Goal: Find specific page/section: Find specific page/section

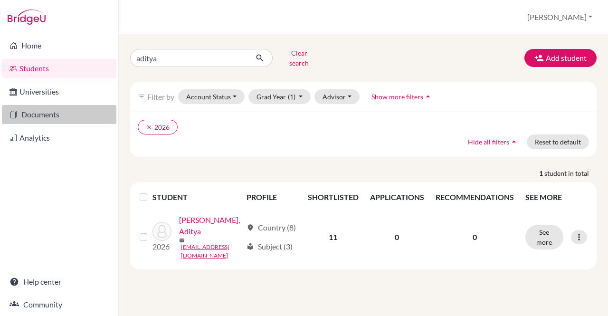
click at [38, 120] on link "Documents" at bounding box center [59, 114] width 114 height 19
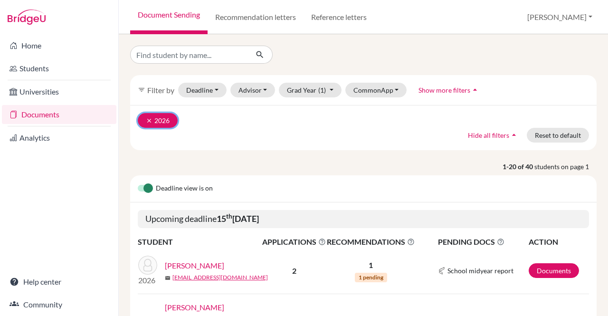
click at [147, 119] on icon "clear" at bounding box center [149, 120] width 7 height 7
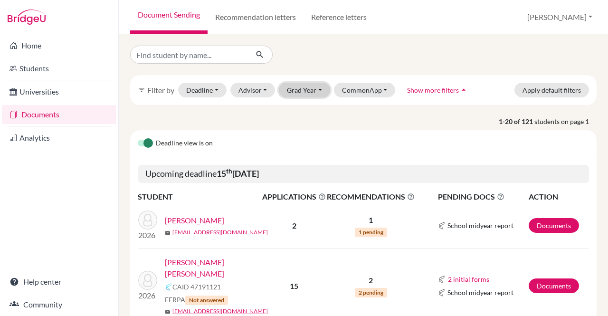
click at [305, 91] on button "Grad Year" at bounding box center [304, 90] width 51 height 15
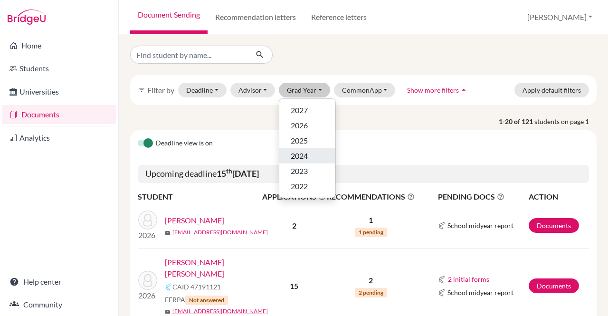
click at [294, 152] on span "2024" at bounding box center [299, 155] width 17 height 11
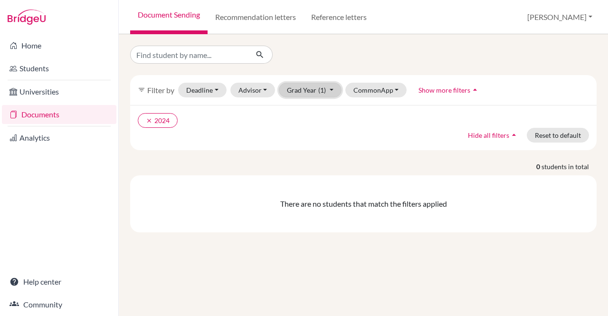
click at [331, 89] on button "Grad Year (1)" at bounding box center [310, 90] width 63 height 15
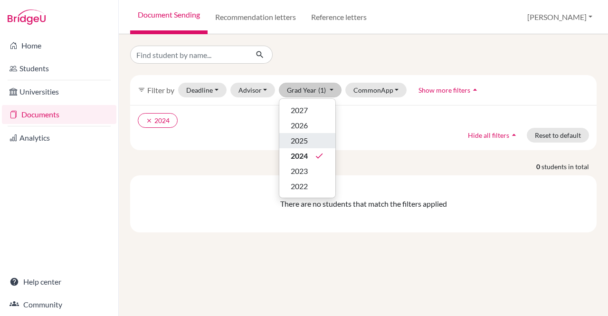
click at [306, 140] on span "2025" at bounding box center [299, 140] width 17 height 11
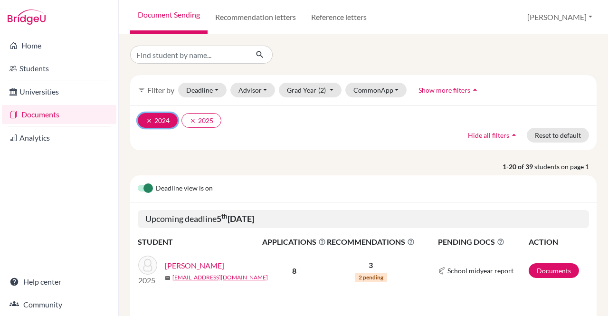
click at [149, 122] on icon "clear" at bounding box center [149, 120] width 7 height 7
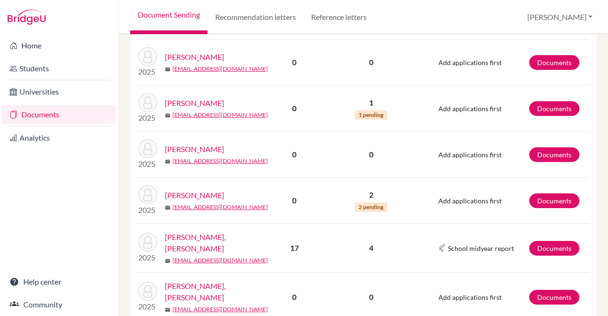
scroll to position [996, 0]
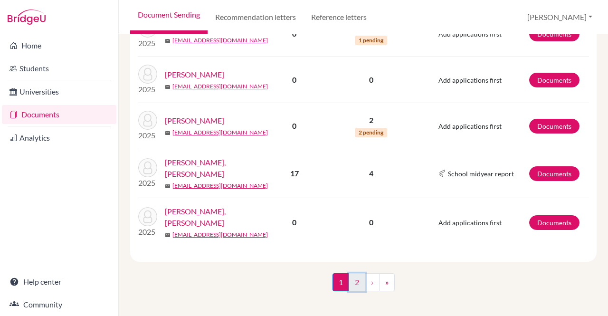
click at [349, 273] on link "2" at bounding box center [357, 282] width 17 height 18
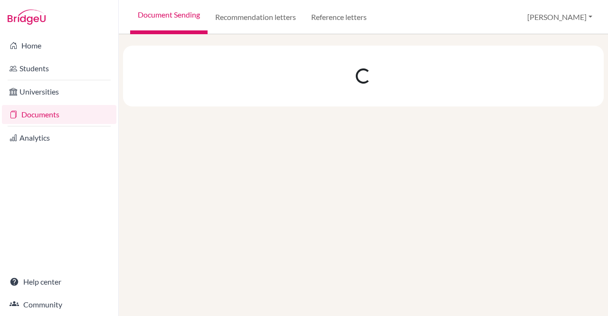
scroll to position [0, 0]
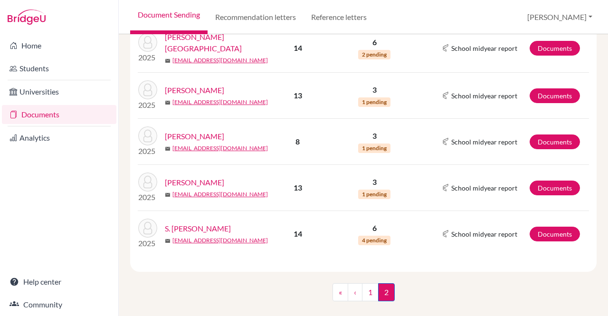
scroll to position [942, 0]
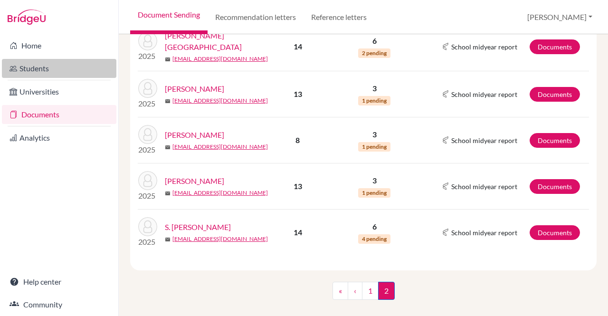
click at [52, 62] on link "Students" at bounding box center [59, 68] width 114 height 19
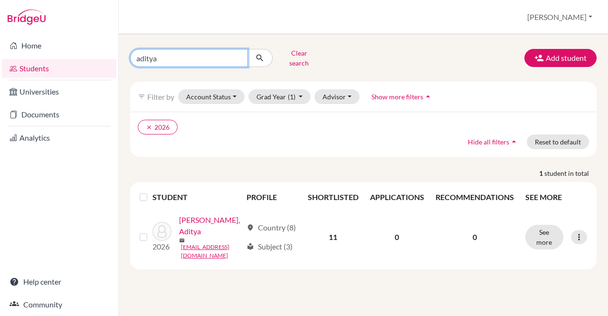
click at [236, 56] on input "aditya" at bounding box center [189, 58] width 118 height 18
type input "sarah"
click button "submit" at bounding box center [259, 58] width 25 height 18
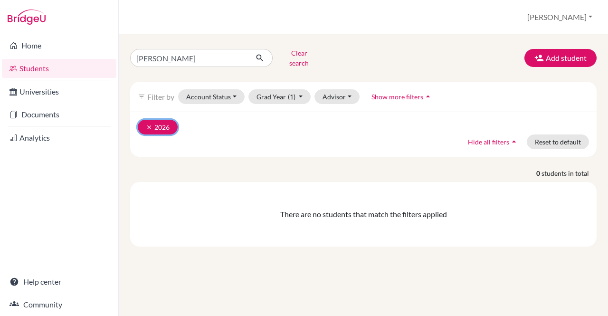
click at [148, 124] on icon "clear" at bounding box center [149, 127] width 7 height 7
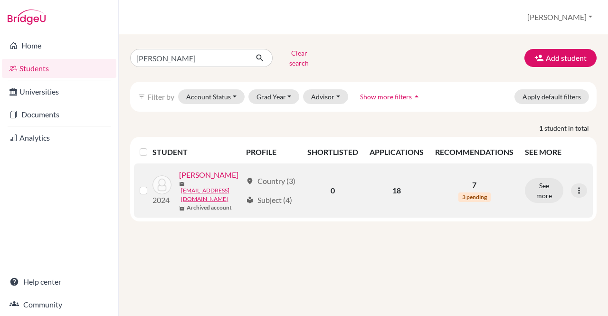
click at [219, 169] on link "SAHDEV, SARAH" at bounding box center [208, 174] width 59 height 11
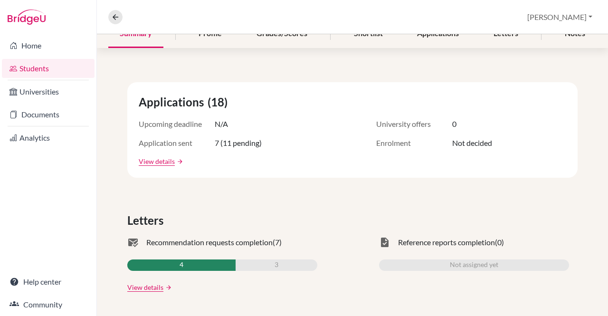
scroll to position [129, 0]
click at [159, 161] on link "View details" at bounding box center [157, 162] width 36 height 10
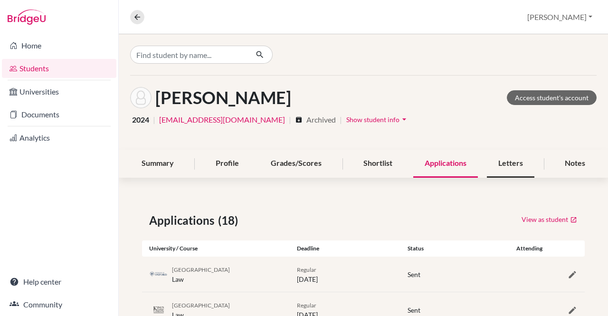
click at [497, 163] on div "Letters" at bounding box center [510, 164] width 47 height 28
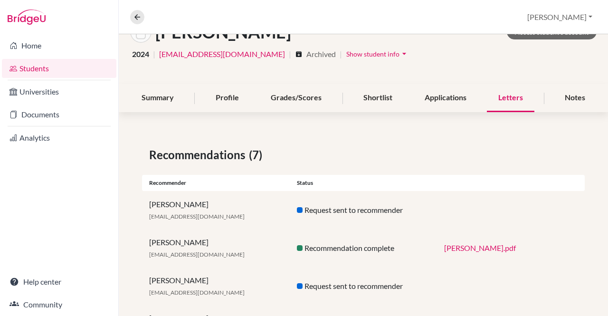
scroll to position [66, 0]
click at [473, 246] on link "Sarah_LOR_VP.pdf" at bounding box center [480, 247] width 72 height 9
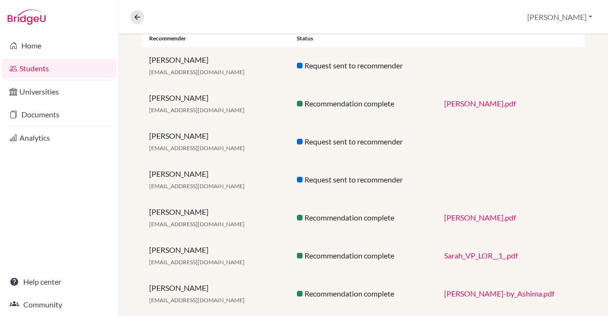
scroll to position [229, 0]
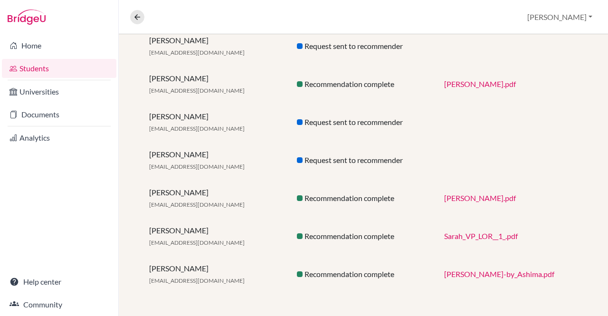
click at [481, 239] on link "Sarah_VP_LOR__1_.pdf" at bounding box center [481, 235] width 74 height 9
